Goal: Check status: Check status

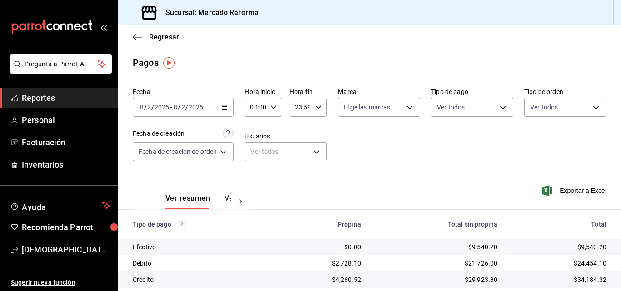
click at [190, 113] on div "2025-08-02 8 / 2 / 2025 - 2025-08-02 8 / 2 / 2025" at bounding box center [183, 107] width 101 height 19
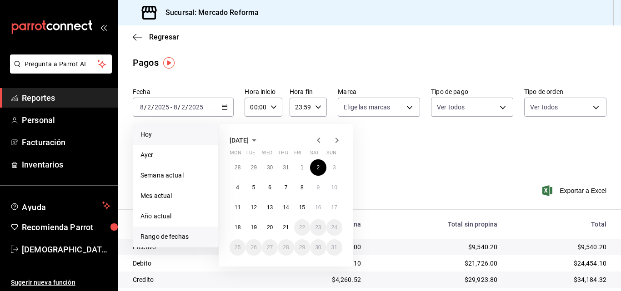
click at [160, 134] on span "Hoy" at bounding box center [175, 135] width 70 height 10
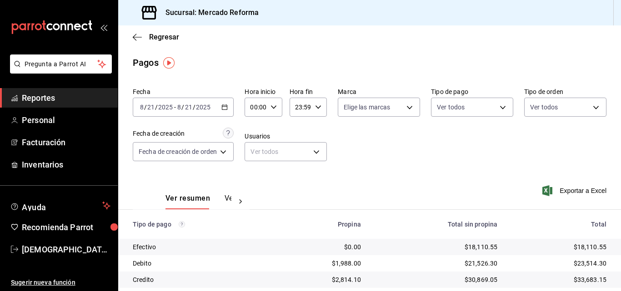
click at [412, 162] on div "Fecha 2025-08-21 8 / 21 / 2025 - 2025-08-21 8 / 21 / 2025 Hora inicio 00:00 Hor…" at bounding box center [370, 128] width 474 height 88
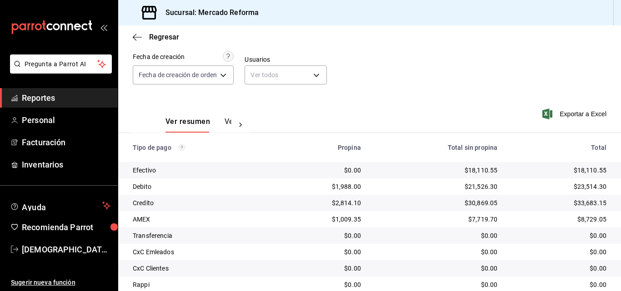
scroll to position [126, 0]
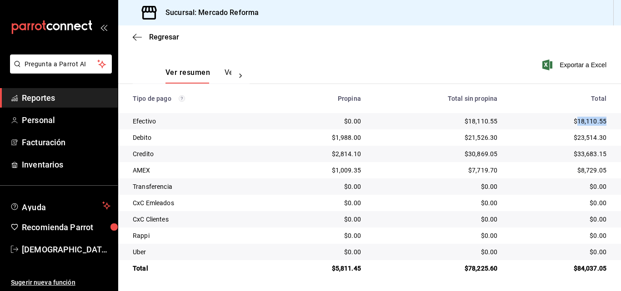
drag, startPoint x: 600, startPoint y: 120, endPoint x: 572, endPoint y: 124, distance: 28.1
click at [572, 124] on td "$18,110.55" at bounding box center [562, 121] width 116 height 16
click at [538, 110] on th "Total" at bounding box center [562, 98] width 116 height 29
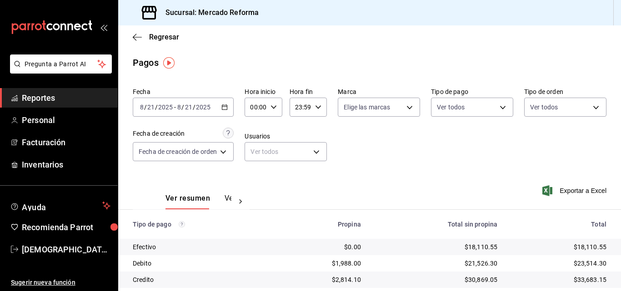
click at [409, 189] on div "Ver resumen Ver pagos Exportar a Excel" at bounding box center [369, 196] width 503 height 48
click at [468, 172] on div "Ver resumen Ver pagos Exportar a Excel" at bounding box center [369, 196] width 503 height 48
click at [409, 200] on div "Ver resumen Ver pagos Exportar a Excel" at bounding box center [369, 196] width 503 height 48
click at [401, 185] on div "Ver resumen Ver pagos Exportar a Excel" at bounding box center [369, 196] width 503 height 48
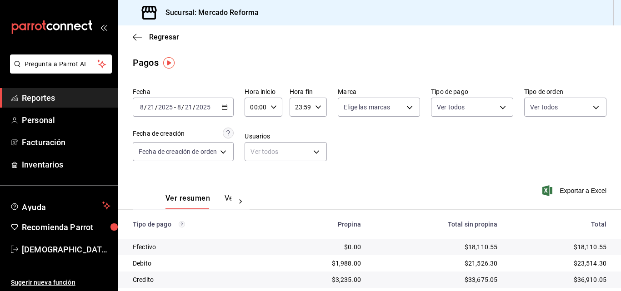
click at [379, 175] on div "Ver resumen Ver pagos Exportar a Excel" at bounding box center [369, 196] width 503 height 48
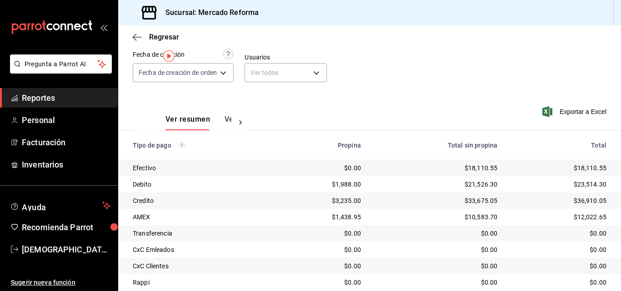
scroll to position [126, 0]
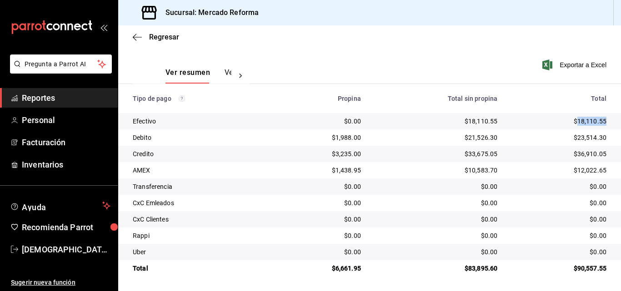
drag, startPoint x: 587, startPoint y: 123, endPoint x: 572, endPoint y: 124, distance: 15.1
click at [572, 124] on td "$18,110.55" at bounding box center [562, 121] width 116 height 16
copy div "18,110.55"
drag, startPoint x: 599, startPoint y: 172, endPoint x: 573, endPoint y: 171, distance: 26.8
click at [573, 171] on td "$12,022.65" at bounding box center [562, 170] width 116 height 16
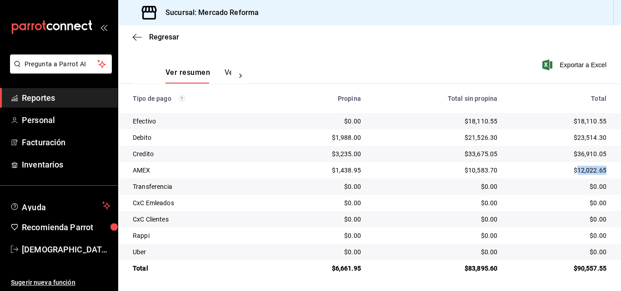
copy div "12,022.65"
drag, startPoint x: 356, startPoint y: 269, endPoint x: 334, endPoint y: 269, distance: 22.3
click at [334, 269] on td "$6,661.95" at bounding box center [321, 268] width 93 height 16
copy div "6,661.95"
drag, startPoint x: 327, startPoint y: 235, endPoint x: 334, endPoint y: 259, distance: 24.3
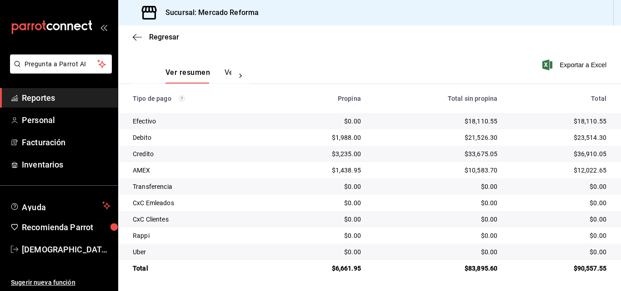
click at [328, 235] on div "$0.00" at bounding box center [321, 235] width 78 height 9
click at [48, 96] on span "Reportes" at bounding box center [66, 98] width 89 height 12
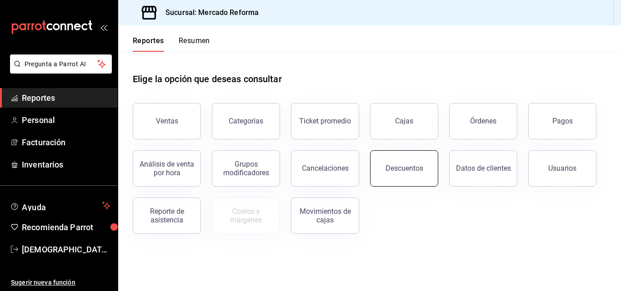
click at [389, 175] on button "Descuentos" at bounding box center [404, 168] width 68 height 36
